Goal: Navigation & Orientation: Find specific page/section

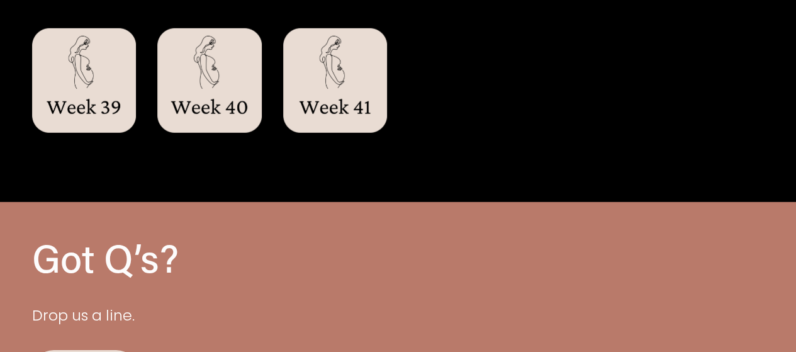
scroll to position [1889, 0]
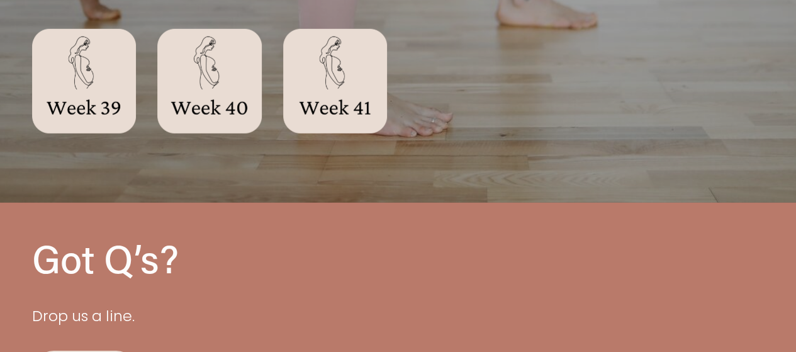
click at [73, 72] on div at bounding box center [84, 81] width 104 height 104
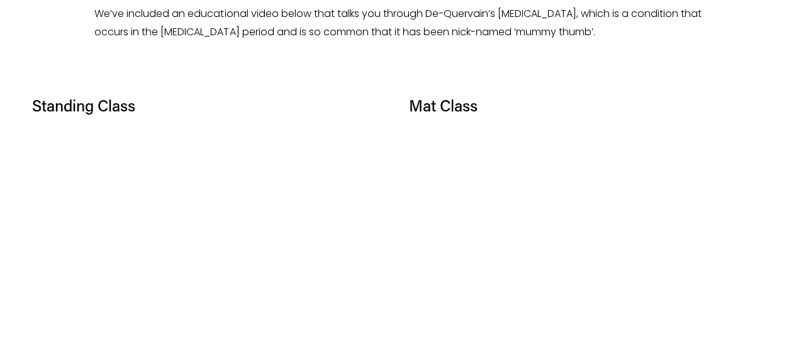
scroll to position [716, 0]
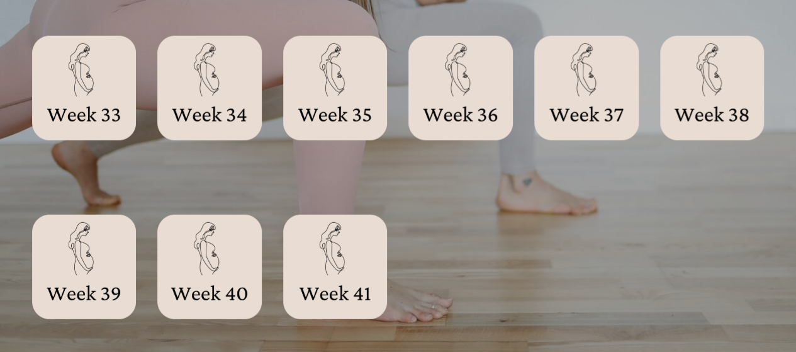
scroll to position [1701, 0]
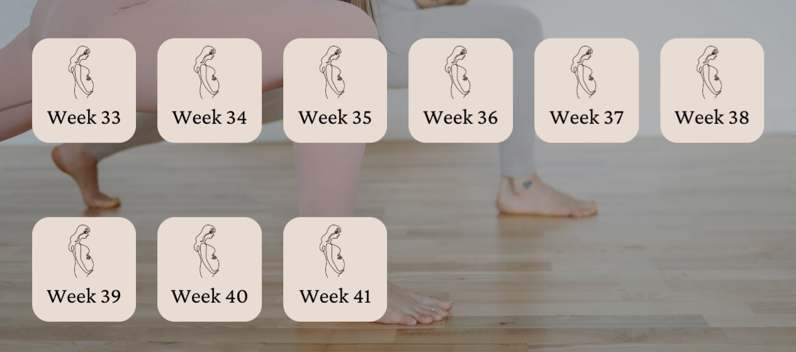
click at [702, 113] on div at bounding box center [712, 90] width 104 height 104
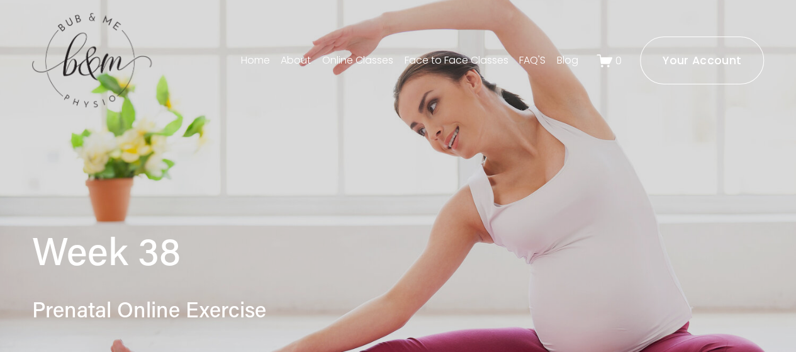
click at [372, 60] on link "Online Classes" at bounding box center [357, 60] width 71 height 20
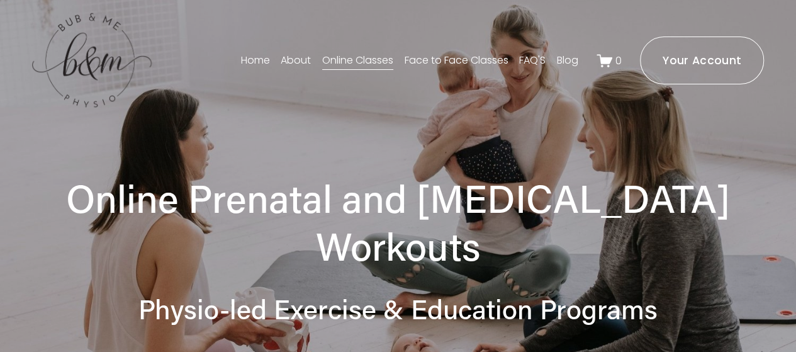
click at [728, 56] on ms-portal-inner "Your Account" at bounding box center [701, 60] width 79 height 15
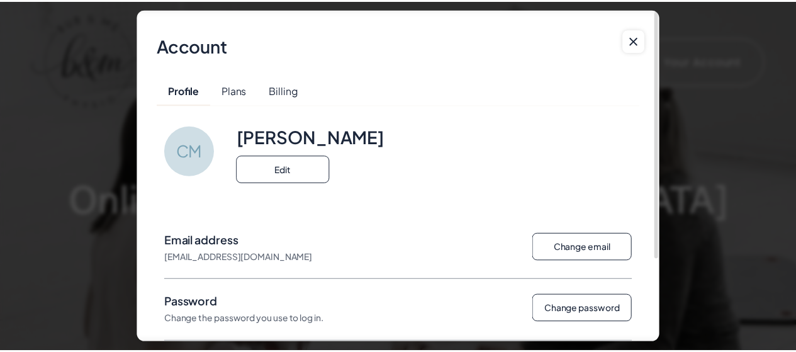
scroll to position [109, 0]
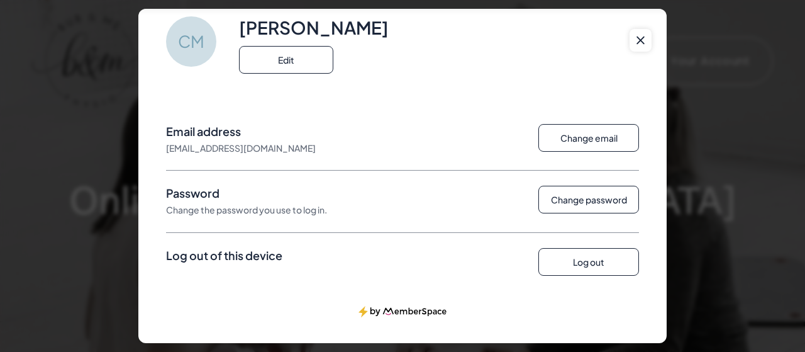
click at [647, 34] on ms-button at bounding box center [641, 40] width 22 height 23
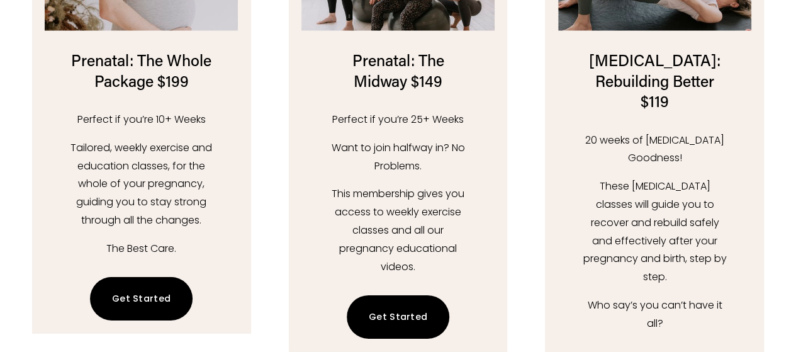
scroll to position [1823, 0]
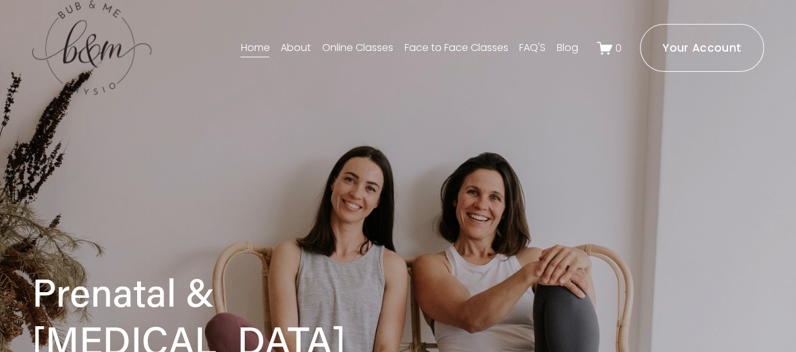
scroll to position [13, 0]
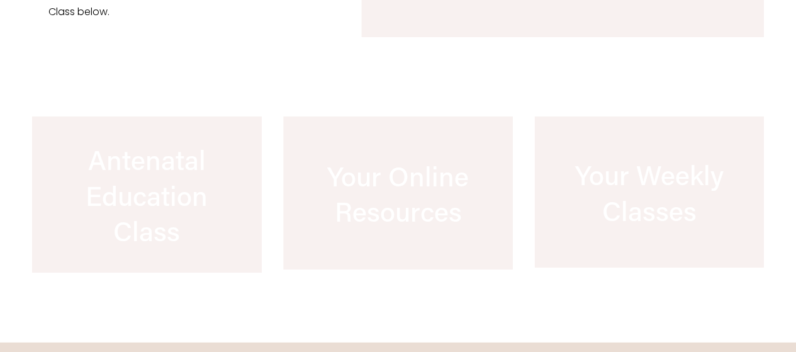
scroll to position [1174, 0]
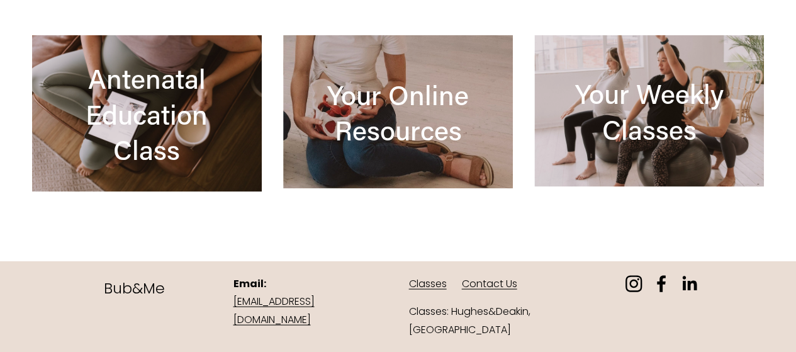
click at [403, 90] on div at bounding box center [398, 111] width 230 height 153
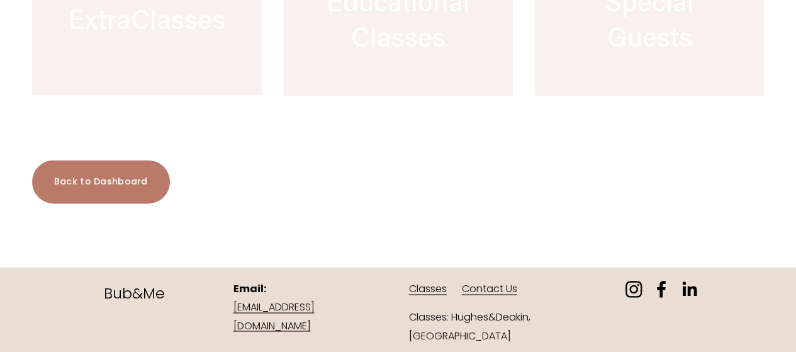
scroll to position [866, 0]
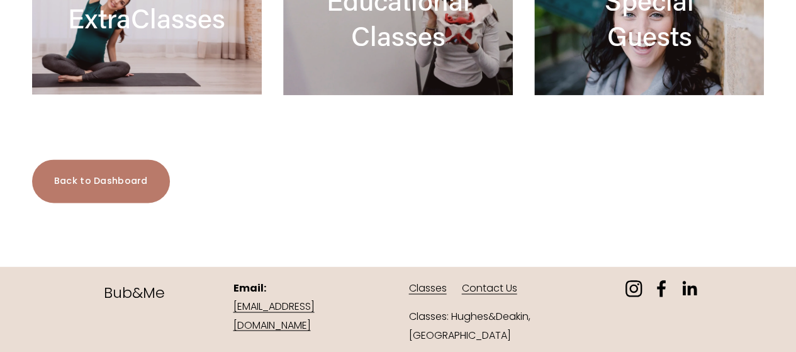
click at [143, 64] on div at bounding box center [147, 17] width 230 height 154
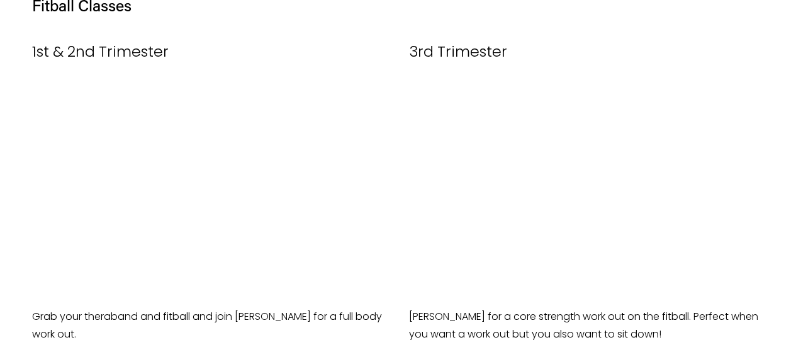
scroll to position [566, 0]
